Goal: Navigation & Orientation: Find specific page/section

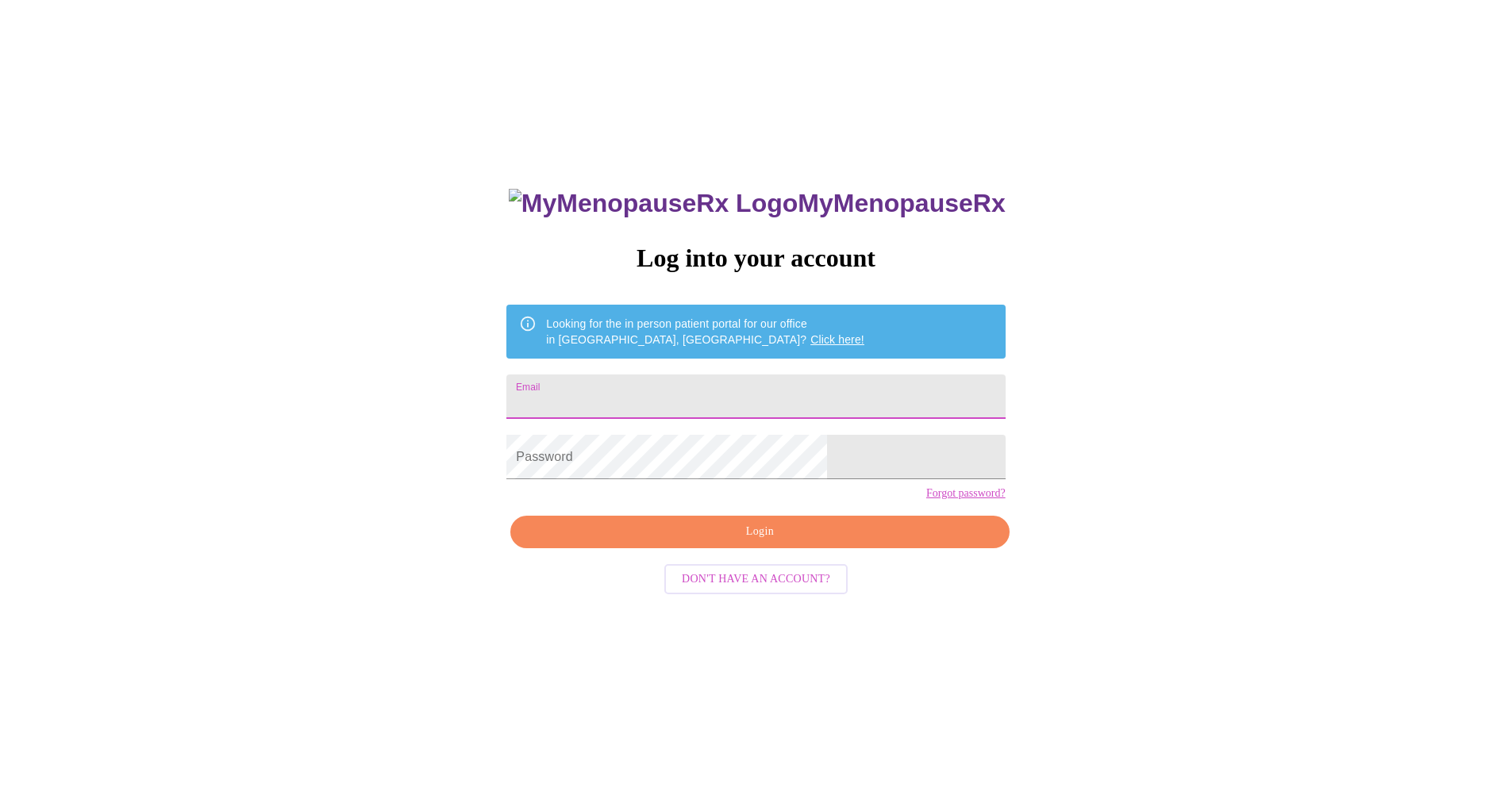
click at [691, 387] on input "Email" at bounding box center [755, 396] width 498 height 44
click at [720, 385] on input "Email" at bounding box center [755, 396] width 498 height 44
type input "abmcewen712@gmail.com"
click at [769, 542] on span "Login" at bounding box center [760, 532] width 462 height 20
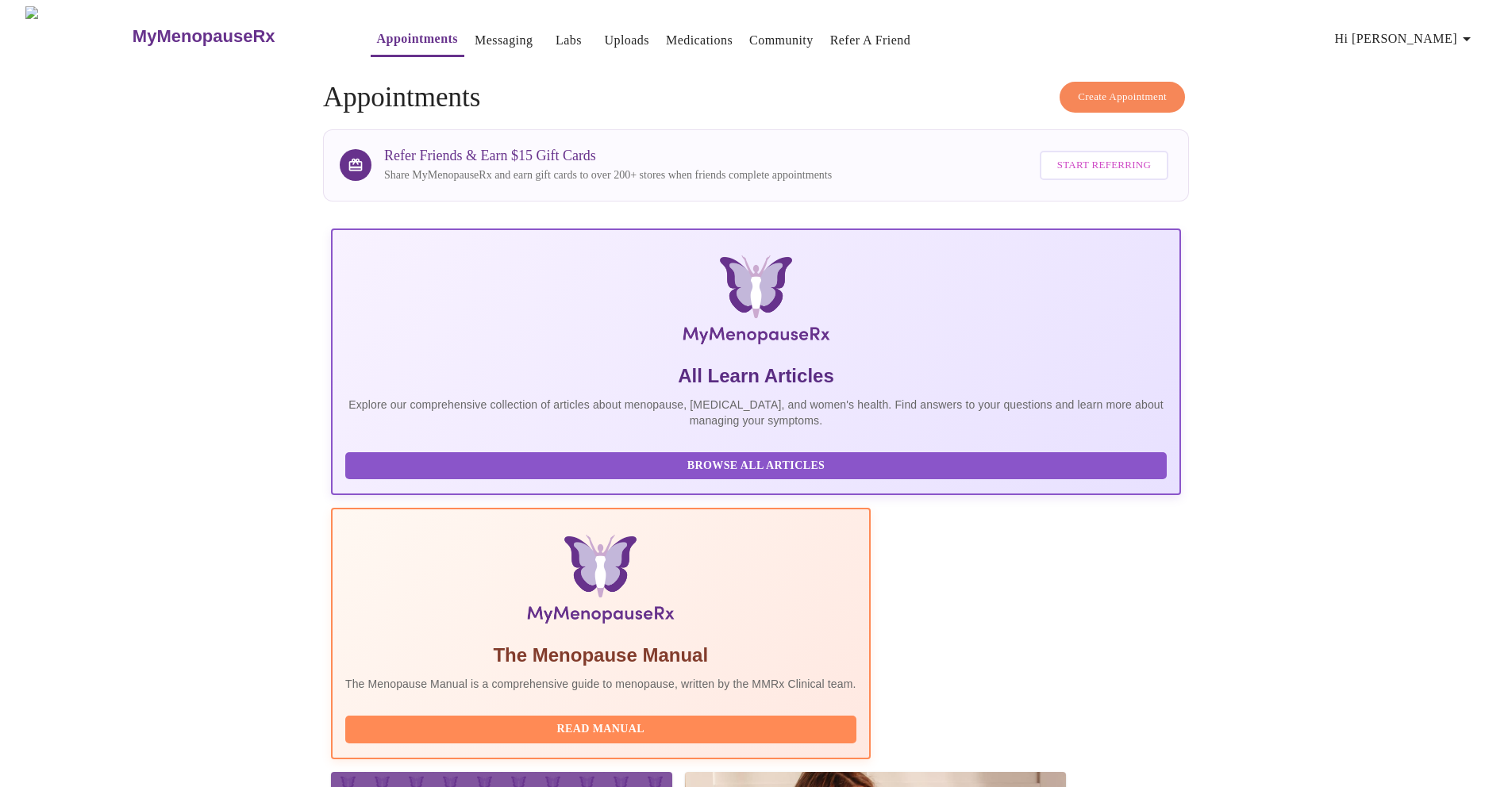
scroll to position [82, 0]
click at [555, 31] on link "Labs" at bounding box center [568, 40] width 26 height 23
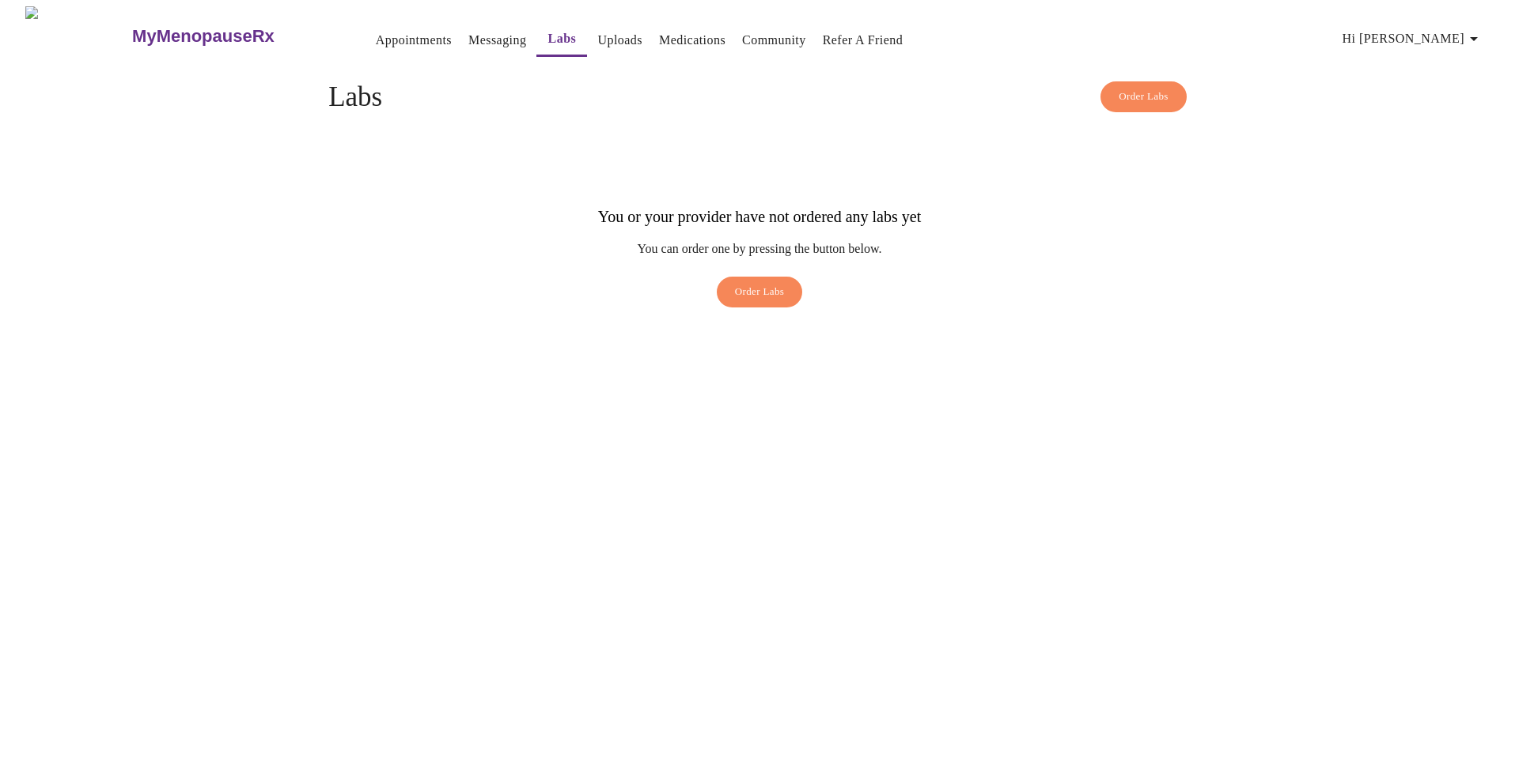
click at [468, 39] on link "Messaging" at bounding box center [497, 40] width 58 height 23
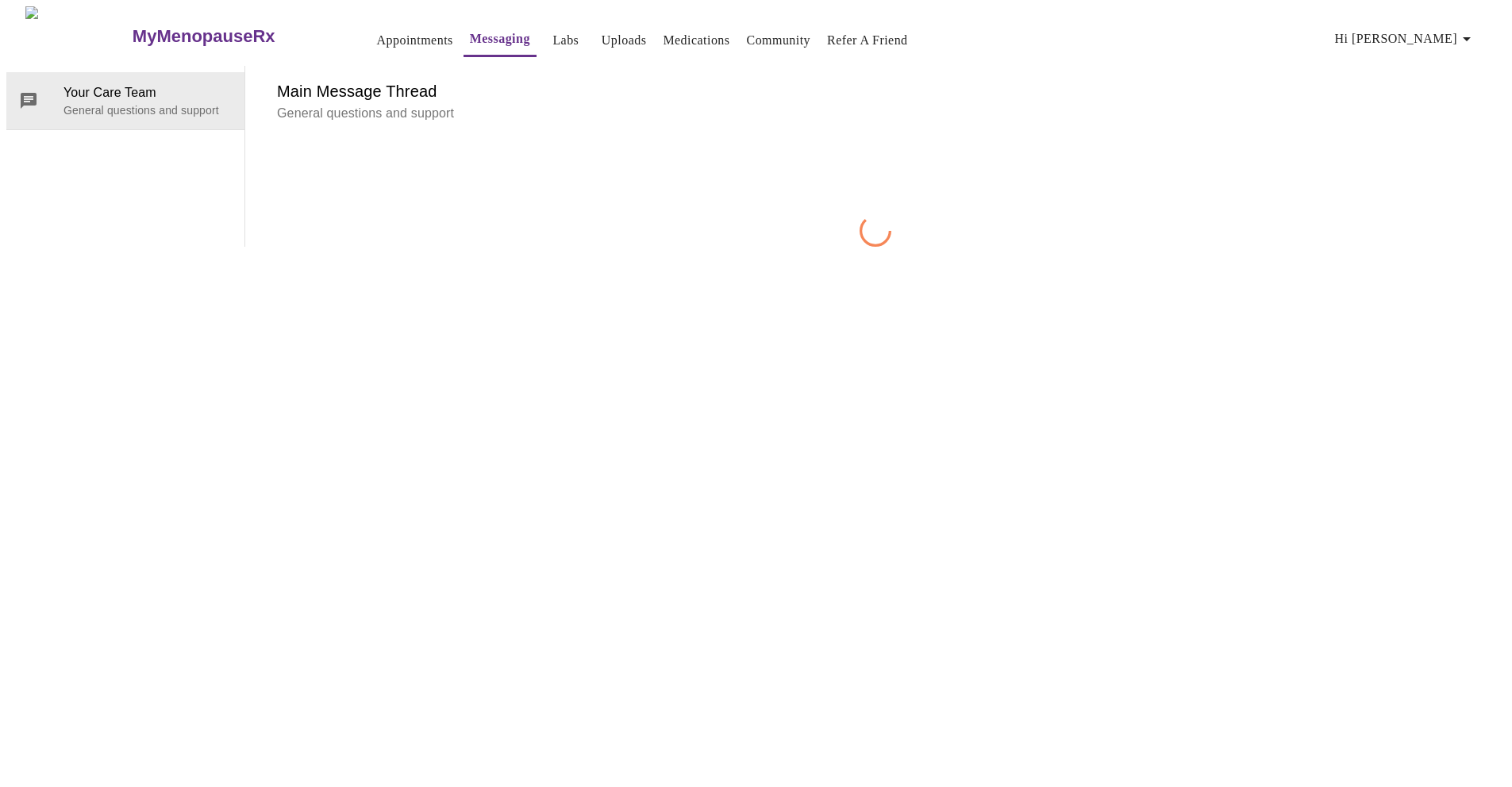
scroll to position [60, 0]
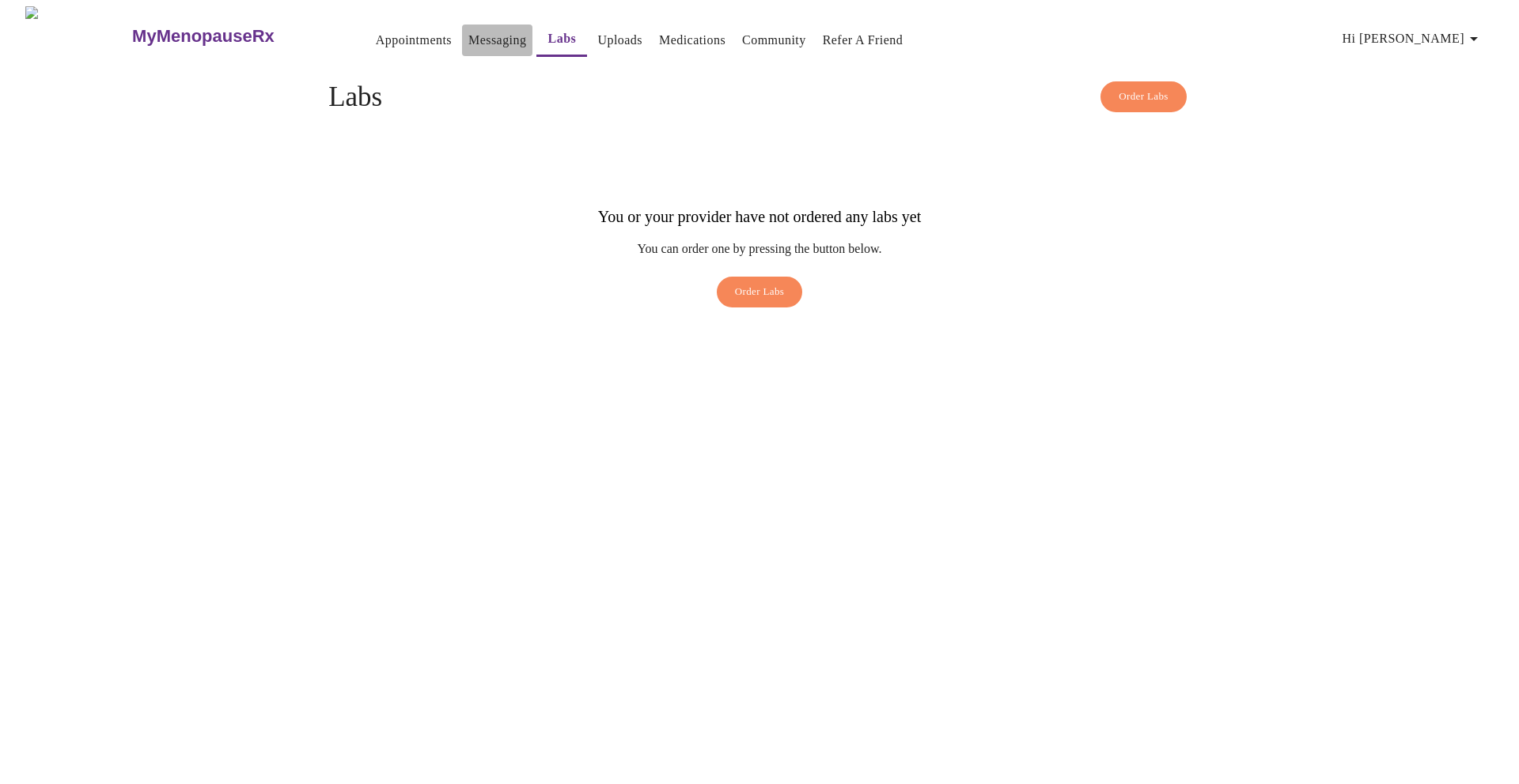
click at [468, 35] on link "Messaging" at bounding box center [497, 40] width 58 height 23
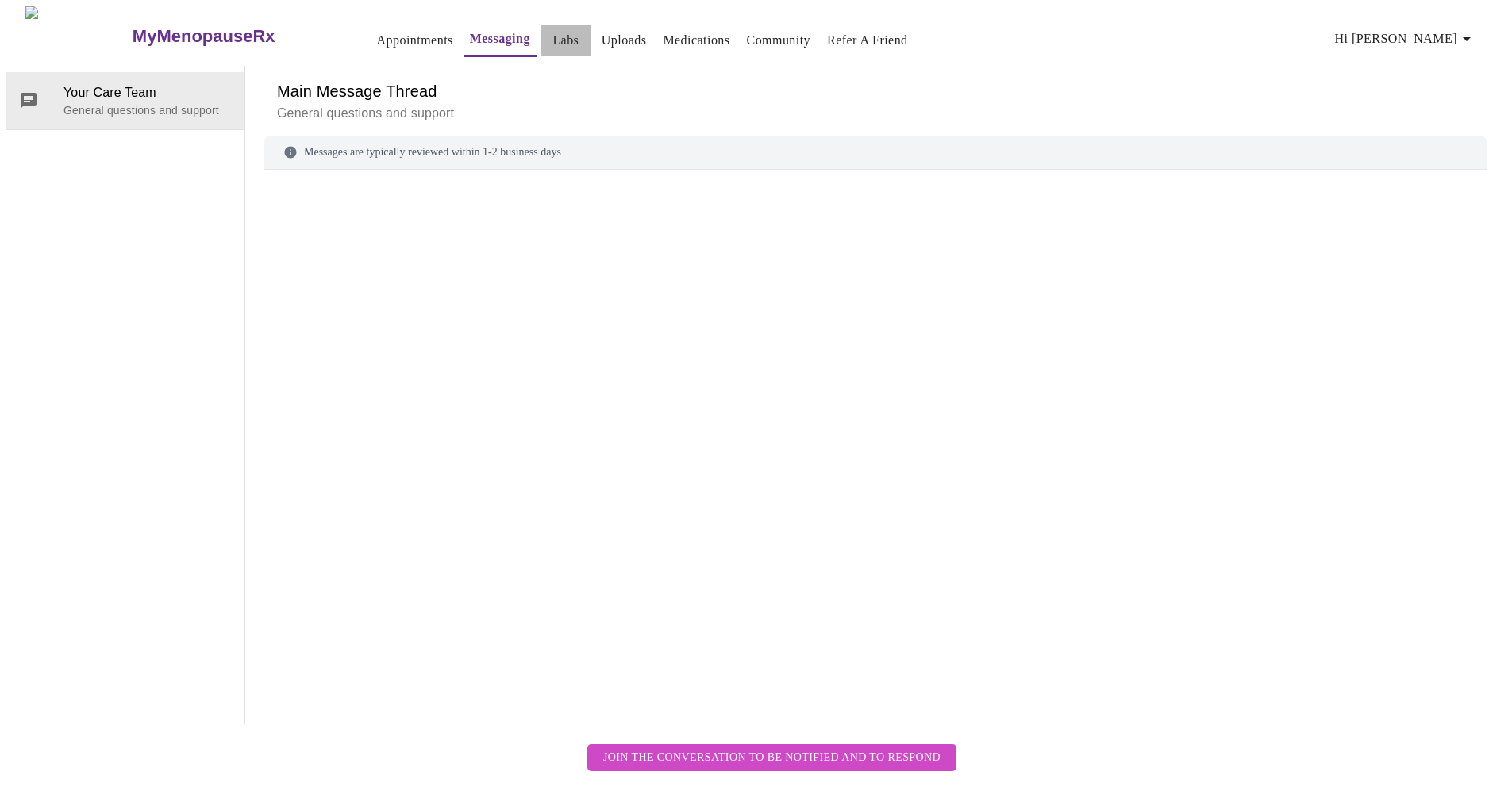
click at [552, 43] on link "Labs" at bounding box center [565, 40] width 26 height 23
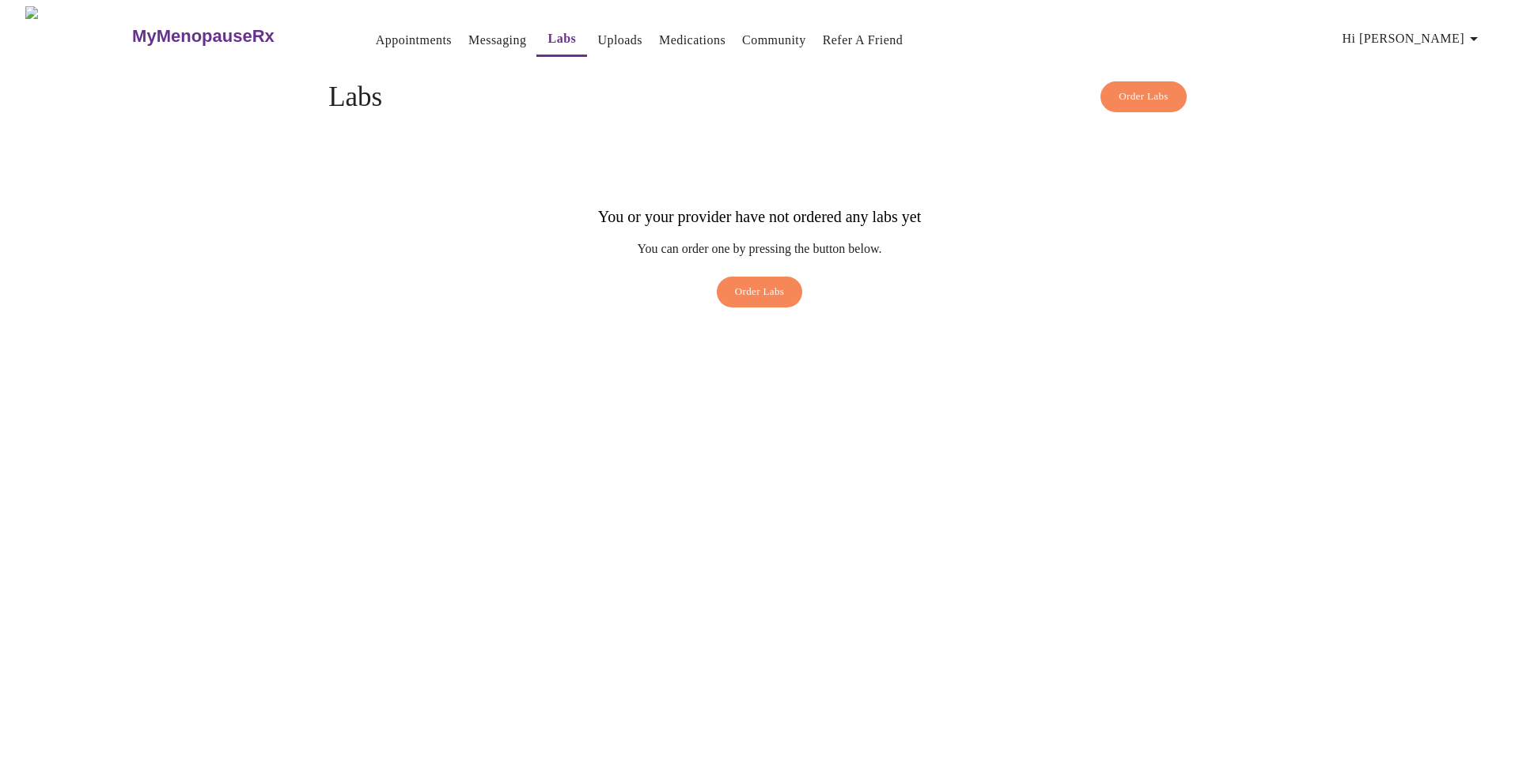
click at [376, 39] on link "Appointments" at bounding box center [414, 40] width 76 height 23
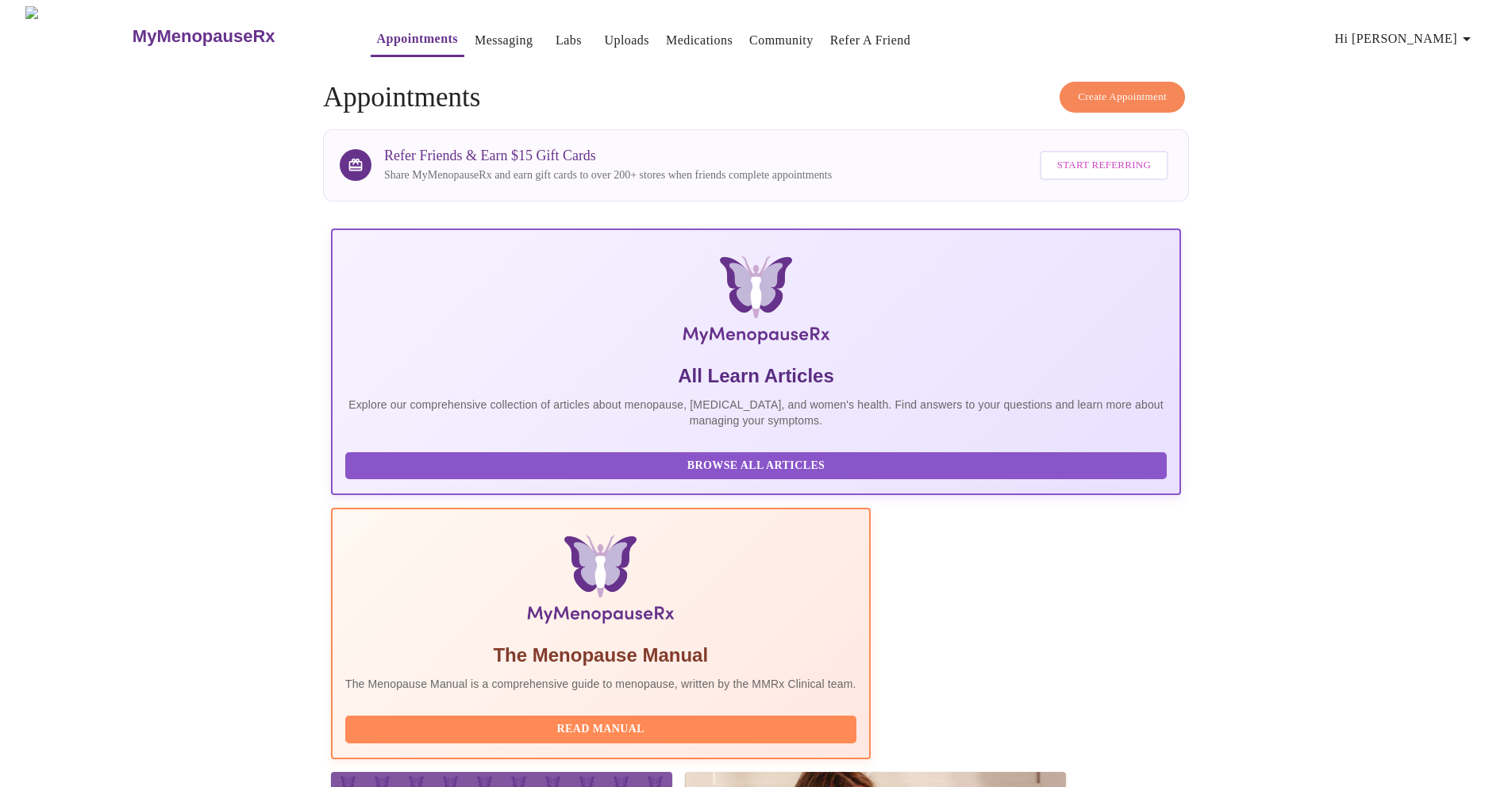
click at [555, 36] on link "Labs" at bounding box center [568, 40] width 26 height 23
